Goal: Information Seeking & Learning: Learn about a topic

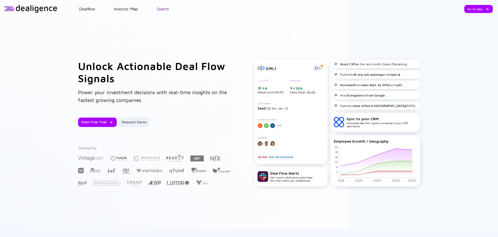
click at [166, 10] on link "Search" at bounding box center [163, 8] width 12 height 5
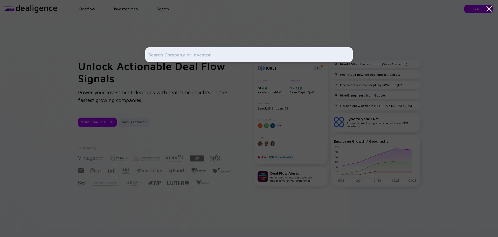
click at [183, 56] on input "text" at bounding box center [249, 54] width 201 height 9
click at [126, 39] on div at bounding box center [249, 118] width 498 height 237
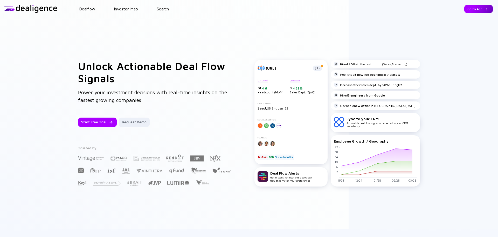
click at [484, 11] on div "Go to App" at bounding box center [479, 9] width 29 height 8
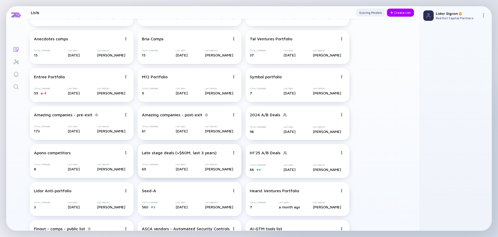
scroll to position [480, 0]
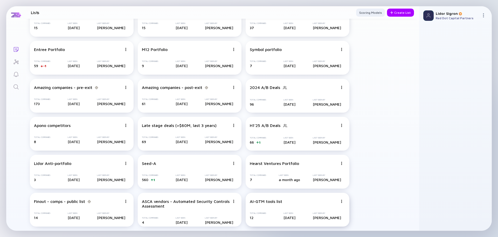
click at [262, 200] on div "AI-GTM tools list" at bounding box center [266, 201] width 32 height 5
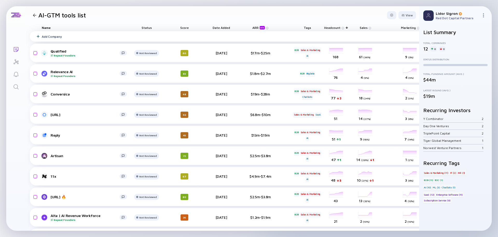
click at [56, 37] on div "Add Company" at bounding box center [52, 37] width 20 height 4
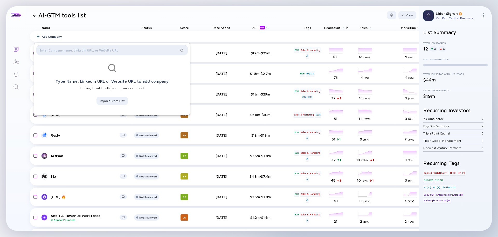
click at [109, 48] on input "text" at bounding box center [108, 50] width 139 height 5
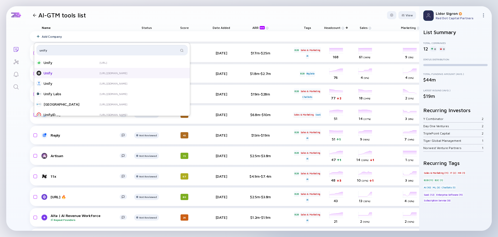
type input "unify"
click at [71, 76] on div "Unify [URL][DOMAIN_NAME]" at bounding box center [112, 73] width 156 height 10
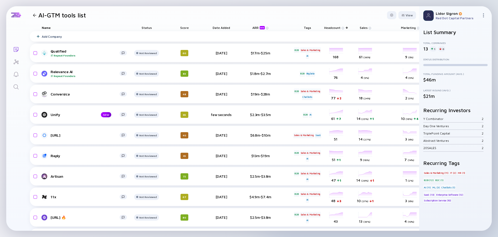
click at [186, 28] on div "Score" at bounding box center [184, 27] width 29 height 7
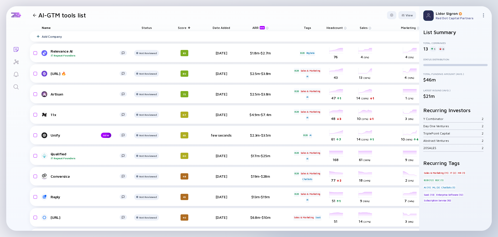
click at [335, 28] on span "Headcount" at bounding box center [335, 28] width 16 height 4
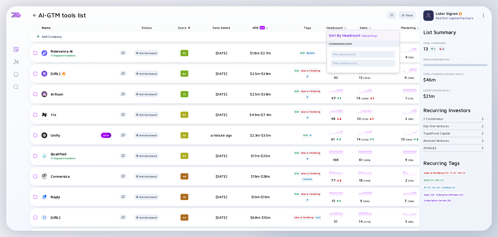
click at [349, 32] on div "Sort by Headcount ( Descending )" at bounding box center [361, 35] width 64 height 10
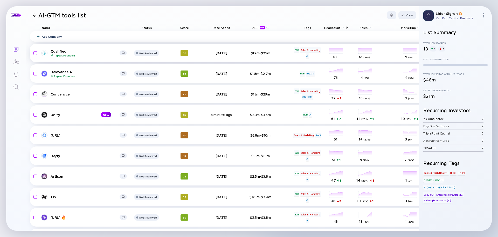
click at [334, 50] on div "headcount-qualified-com 168 Headcount" at bounding box center [336, 53] width 29 height 15
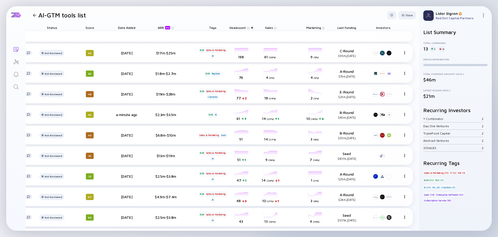
scroll to position [0, 99]
click at [406, 15] on div "View" at bounding box center [408, 15] width 18 height 8
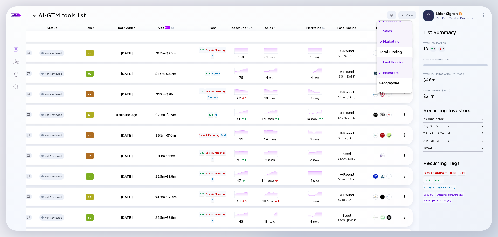
scroll to position [26, 0]
click at [382, 52] on div "Founders" at bounding box center [394, 51] width 35 height 10
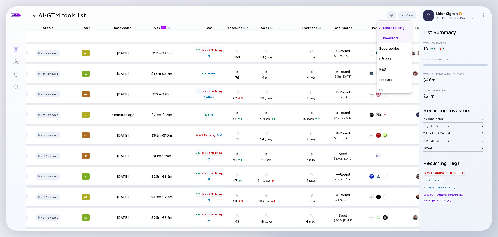
scroll to position [104, 0]
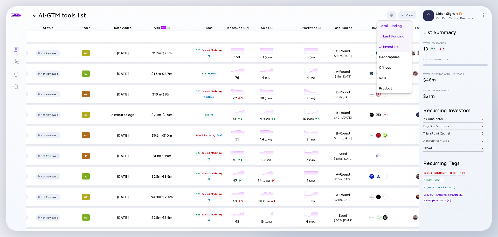
click at [389, 28] on div "Total Funding" at bounding box center [394, 26] width 35 height 10
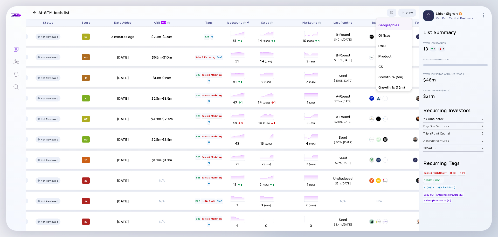
scroll to position [135, 0]
click at [386, 77] on div "Growth % (6m)" at bounding box center [394, 75] width 35 height 10
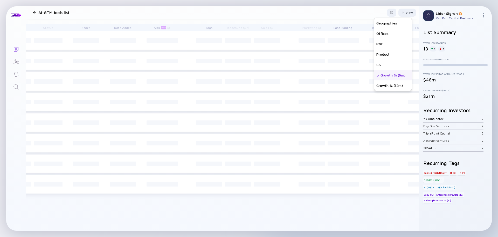
scroll to position [0, 99]
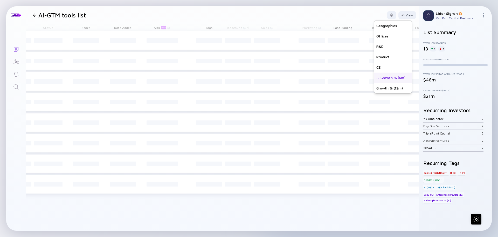
click at [349, 12] on header "AI-GTM tools list View Name Status Score Tags ARR beta Founders Date Added Head…" at bounding box center [223, 15] width 394 height 18
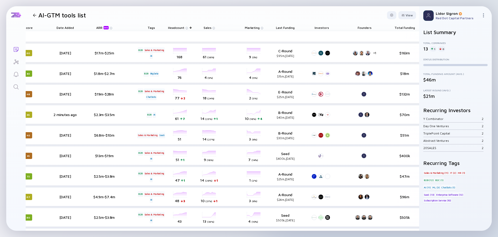
scroll to position [0, 213]
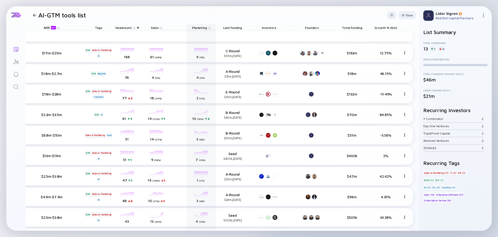
drag, startPoint x: 353, startPoint y: 28, endPoint x: 338, endPoint y: 31, distance: 15.2
click at [292, 27] on div "Name Status Score Date Added ARR beta Tags Headcount Sales Marketing Last Fundi…" at bounding box center [117, 27] width 592 height 7
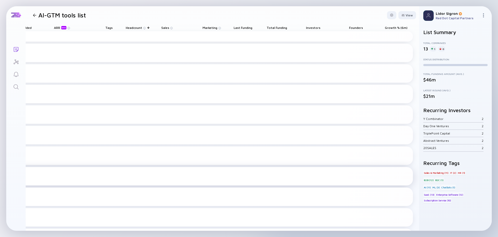
scroll to position [0, 203]
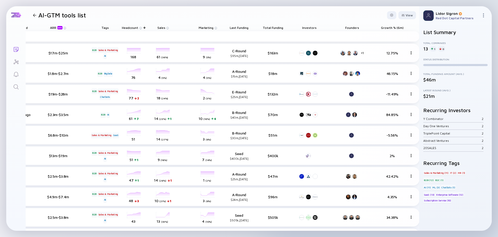
click at [249, 27] on span "Total Funding" at bounding box center [239, 28] width 19 height 4
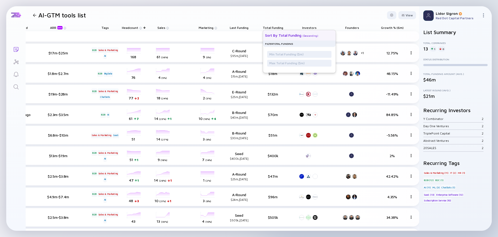
click at [282, 32] on div "Sort by Total Funding ( Descending )" at bounding box center [297, 35] width 64 height 10
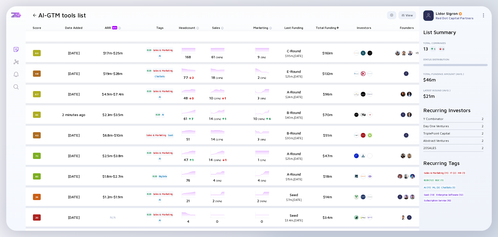
scroll to position [0, 213]
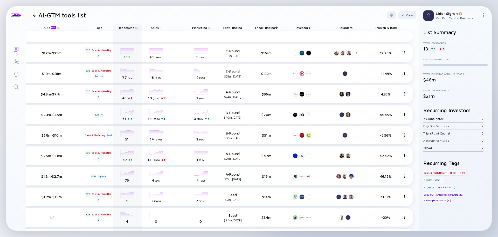
drag, startPoint x: 266, startPoint y: 27, endPoint x: 114, endPoint y: 29, distance: 151.4
click at [114, 29] on div "Name Status Score Date Added ARR beta Tags Headcount Sales Marketing Last Fundi…" at bounding box center [117, 27] width 592 height 7
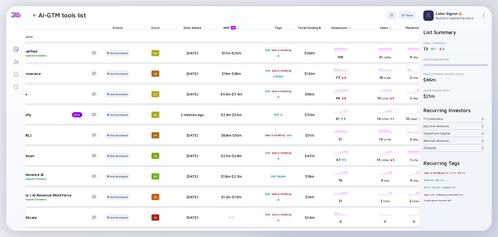
scroll to position [0, 0]
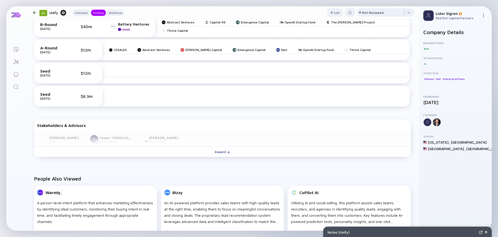
scroll to position [234, 0]
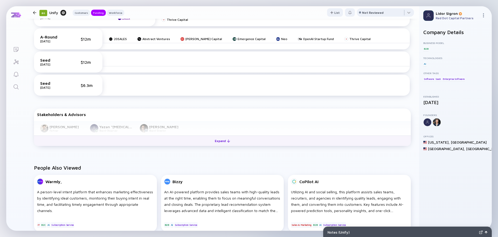
click at [188, 140] on button "Expand" at bounding box center [222, 140] width 377 height 10
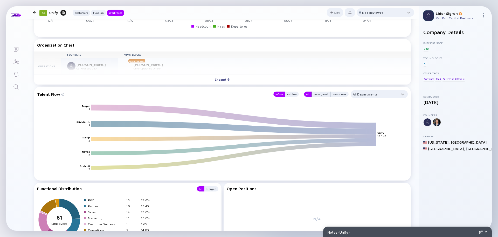
scroll to position [597, 0]
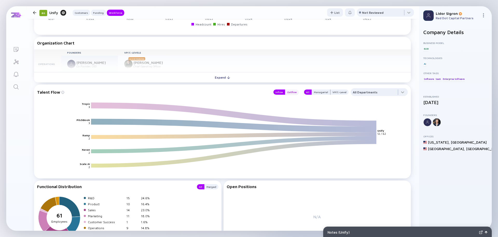
click at [290, 93] on div "Outflow" at bounding box center [292, 91] width 14 height 5
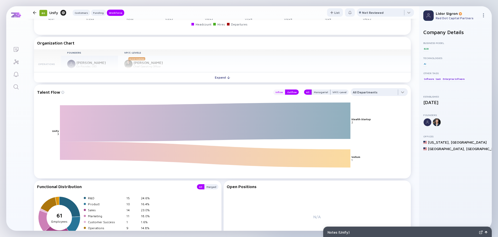
click at [280, 91] on div "Inflow" at bounding box center [280, 91] width 12 height 5
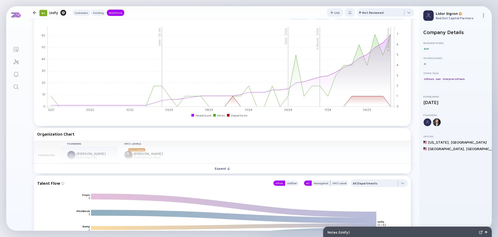
scroll to position [464, 0]
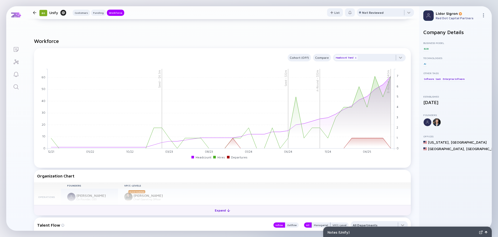
click at [191, 208] on button "Expand" at bounding box center [222, 210] width 377 height 10
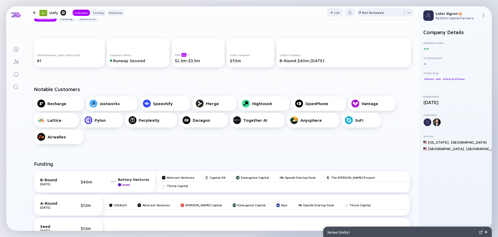
scroll to position [104, 0]
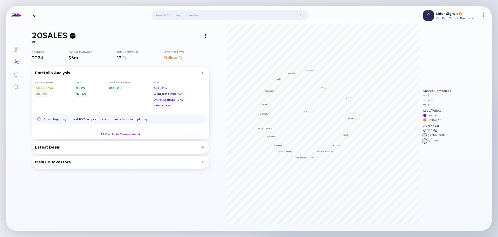
click at [208, 33] on div at bounding box center [205, 35] width 7 height 7
click at [210, 56] on div "Website" at bounding box center [215, 56] width 29 height 10
